Goal: Task Accomplishment & Management: Manage account settings

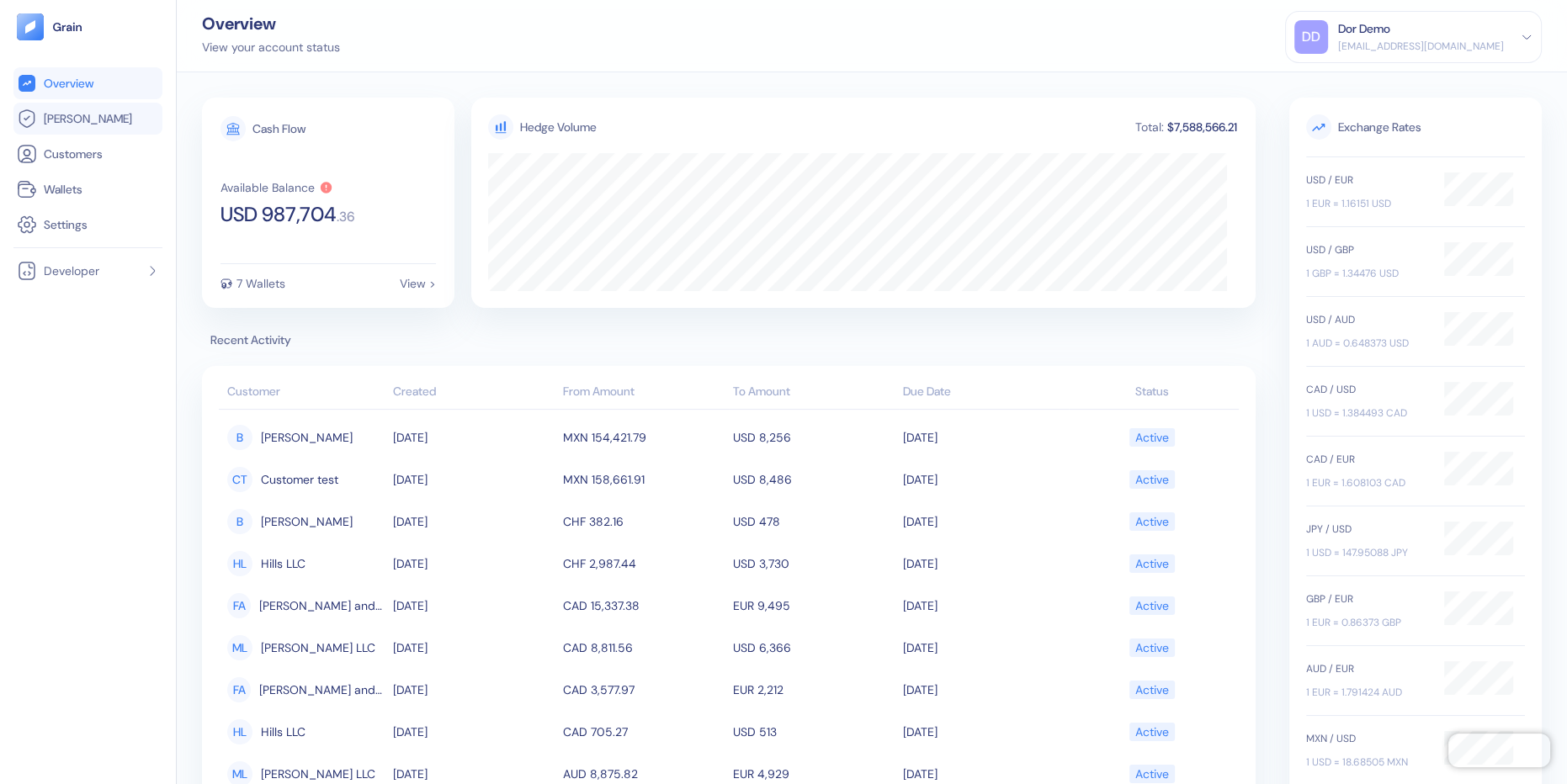
click at [81, 119] on span "[PERSON_NAME]" at bounding box center [88, 118] width 88 height 16
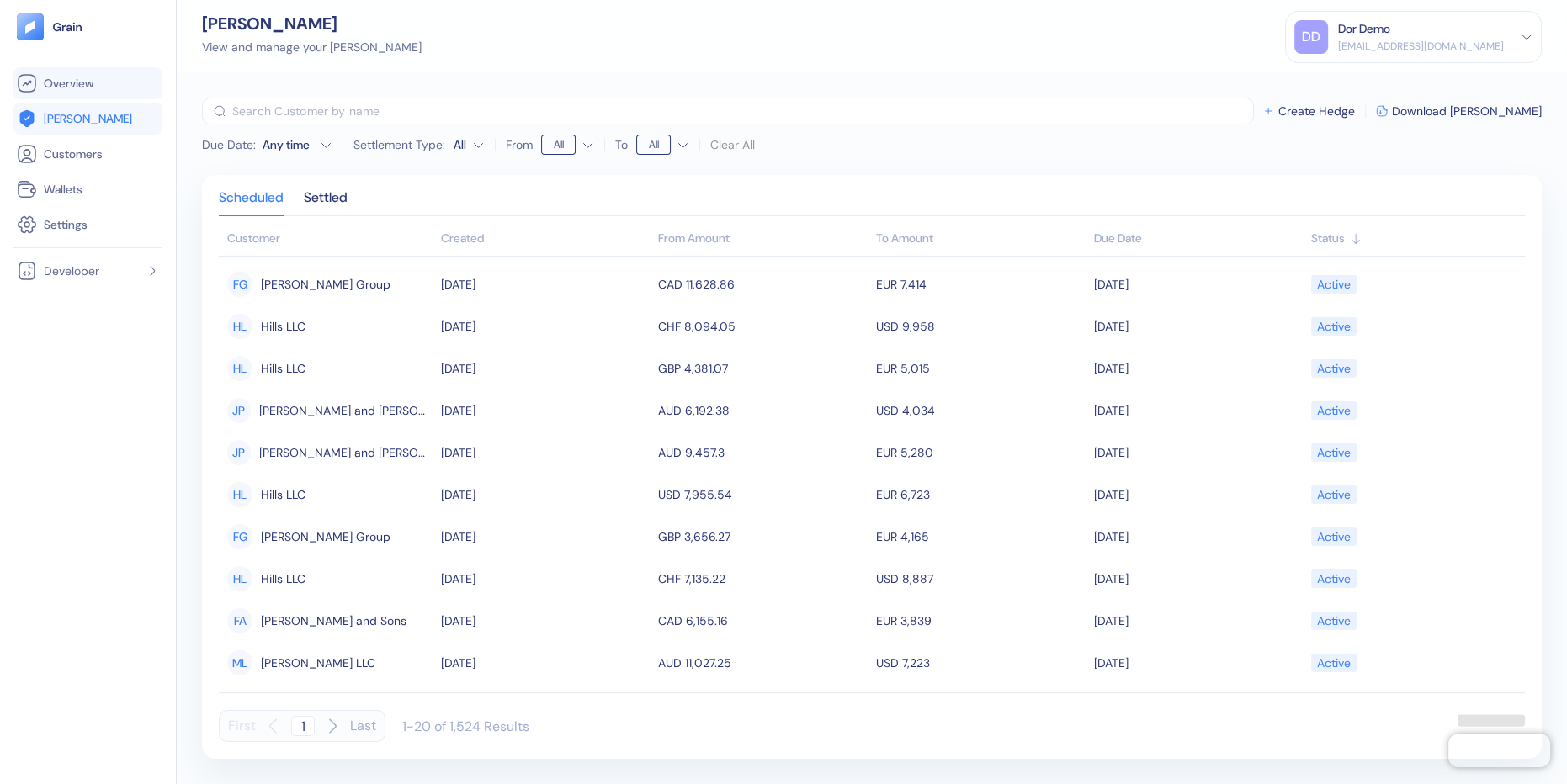
click at [81, 87] on span "Overview" at bounding box center [68, 83] width 49 height 16
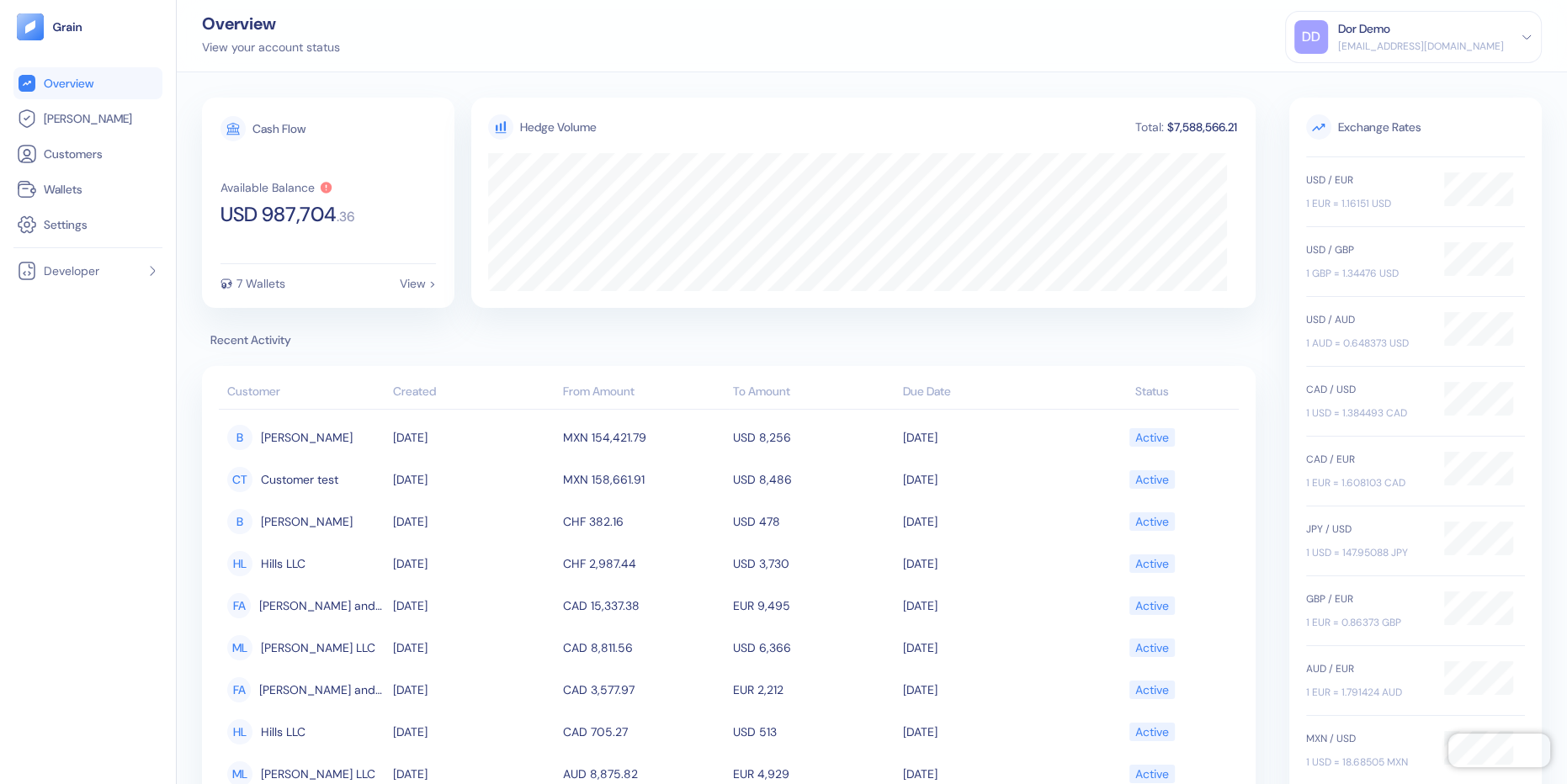
click at [1455, 49] on div "dor+demo@grainfinance.co" at bounding box center [1421, 46] width 165 height 15
click at [1363, 76] on div "Sign Out" at bounding box center [1338, 84] width 46 height 17
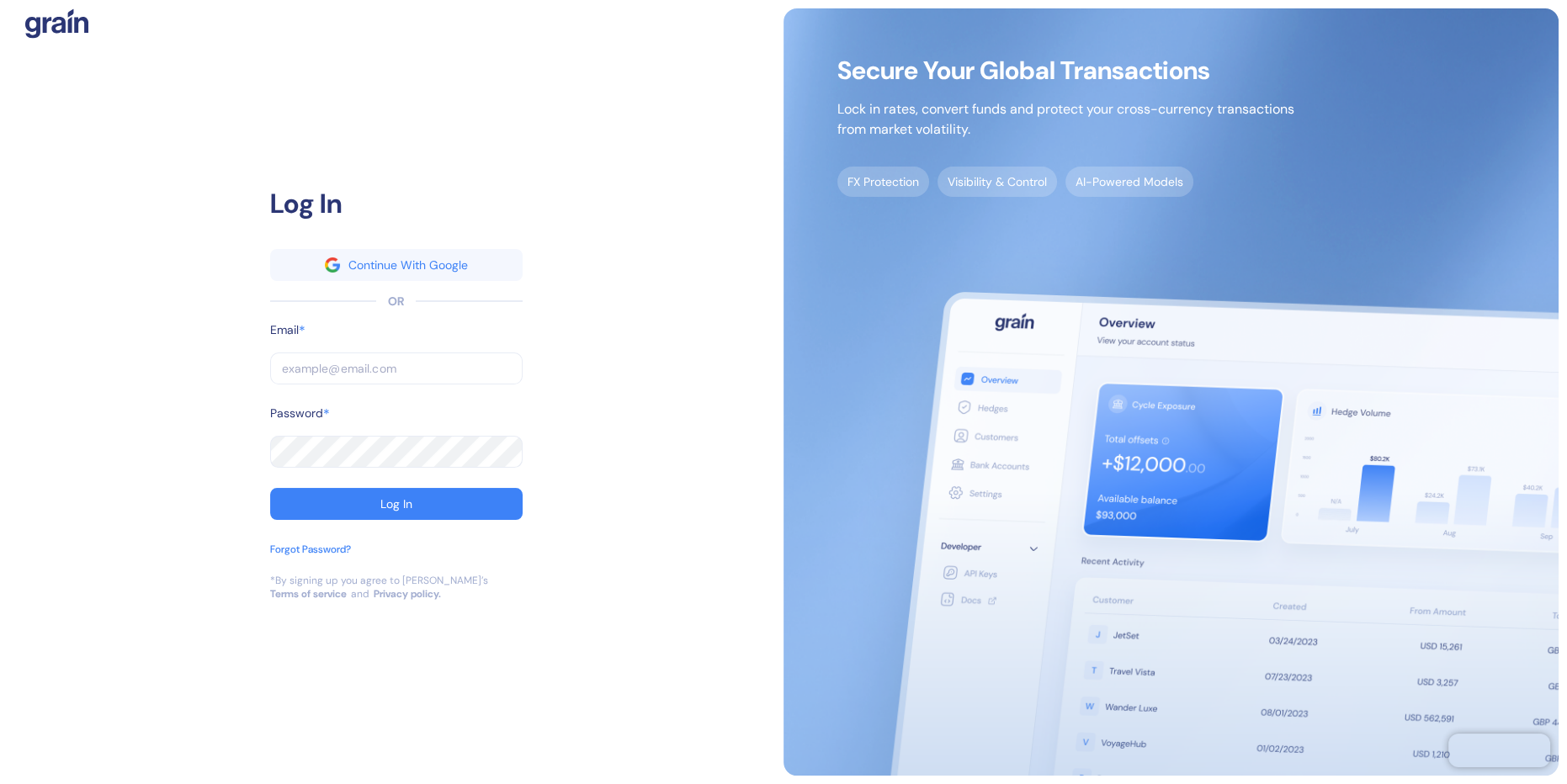
type input "dor+partner@grainfinance.co"
click at [357, 365] on input "dor+partner@grainfinance.co" at bounding box center [397, 368] width 253 height 32
click at [182, 366] on div "Log In Continue With Google OR Email * dor+partner@grainfinance.co ​ Password *…" at bounding box center [396, 392] width 775 height 768
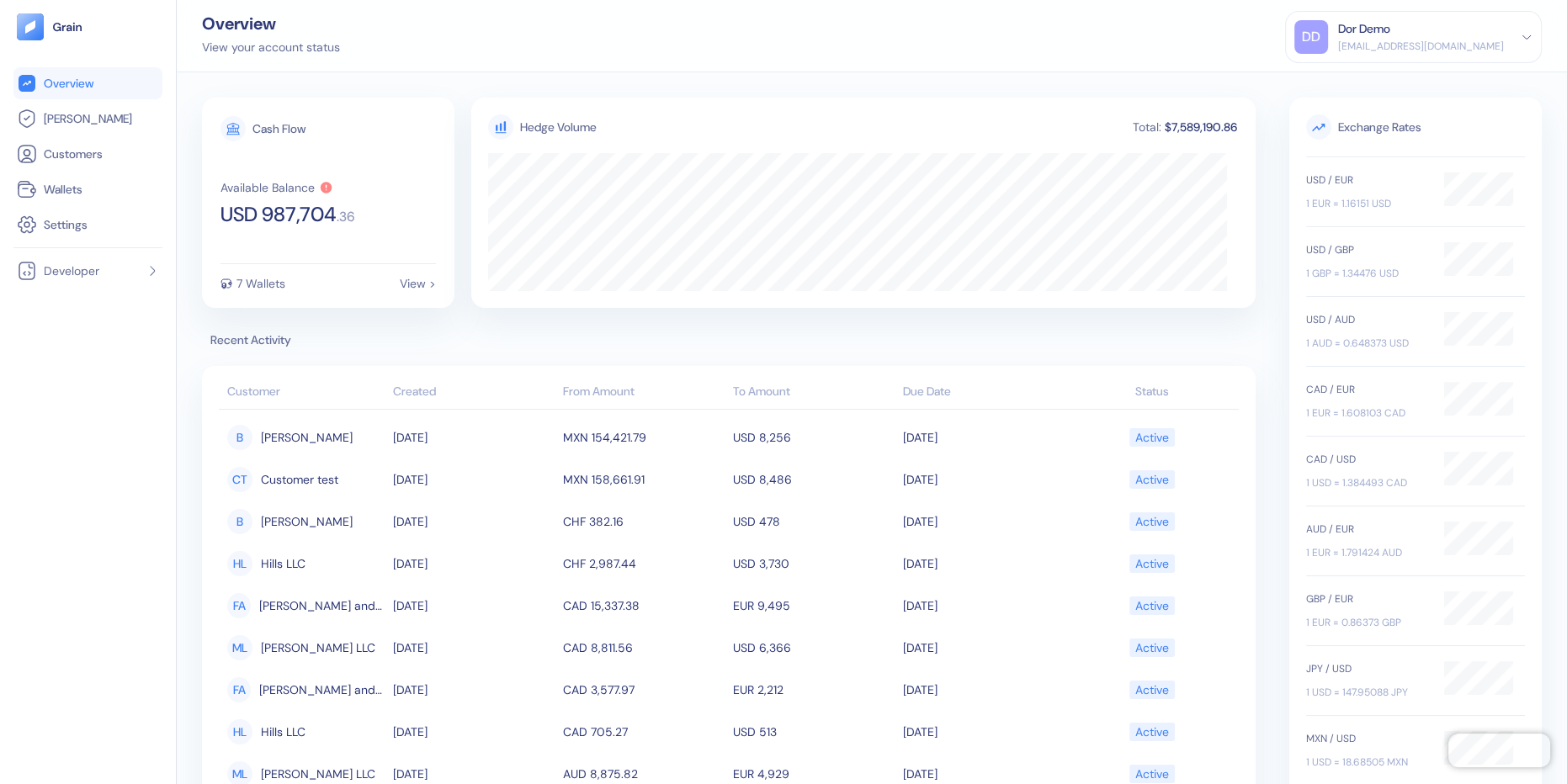
click at [1387, 35] on div "Dor Demo" at bounding box center [1364, 29] width 52 height 17
click at [1383, 94] on div "DD Dor Demo dor+demo@grainfinance.co Sign Out" at bounding box center [1413, 56] width 256 height 91
click at [1363, 83] on div "Sign Out" at bounding box center [1338, 84] width 46 height 17
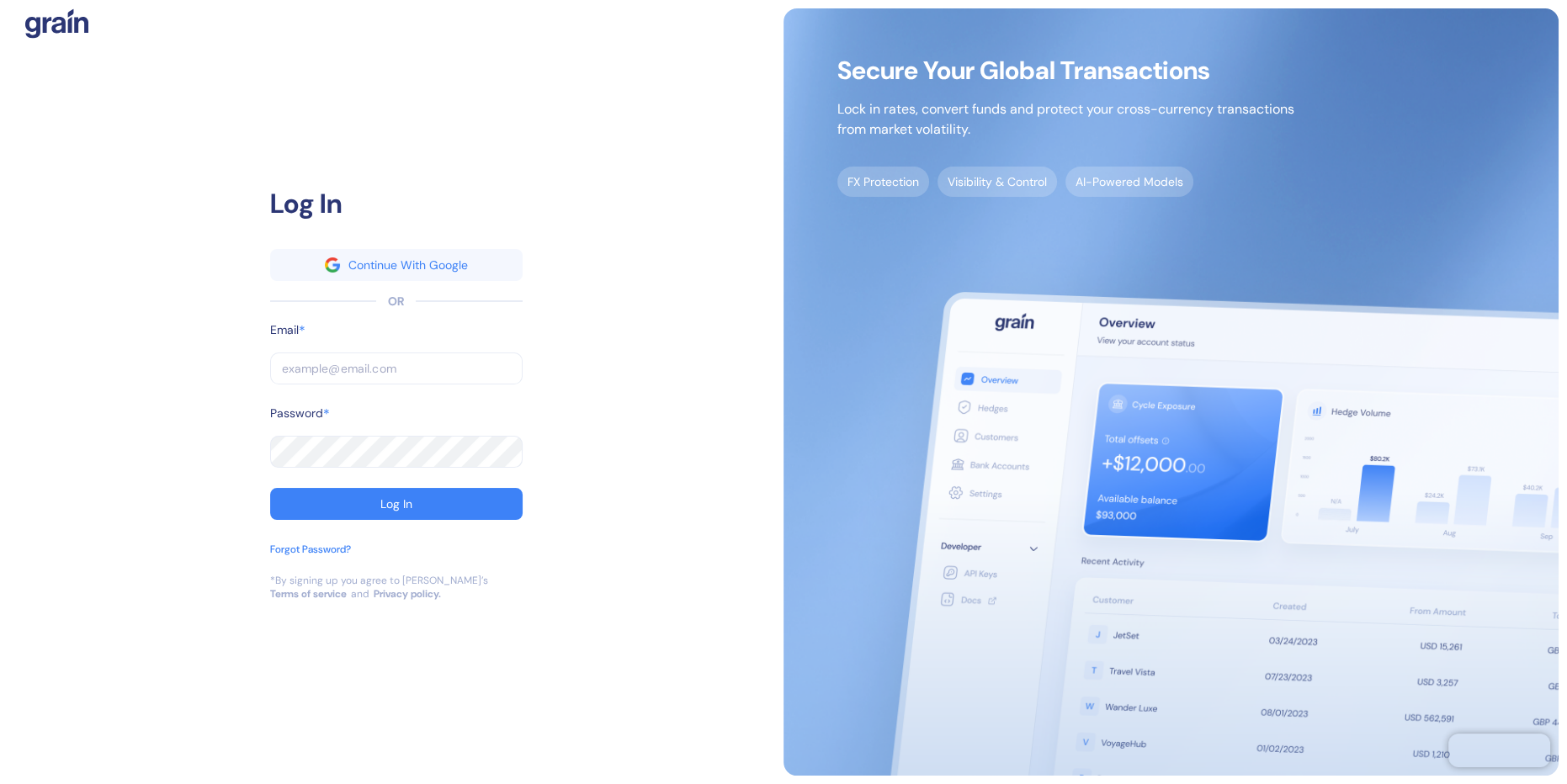
type input "dor+partner@grainfinance.co"
